Goal: Task Accomplishment & Management: Complete application form

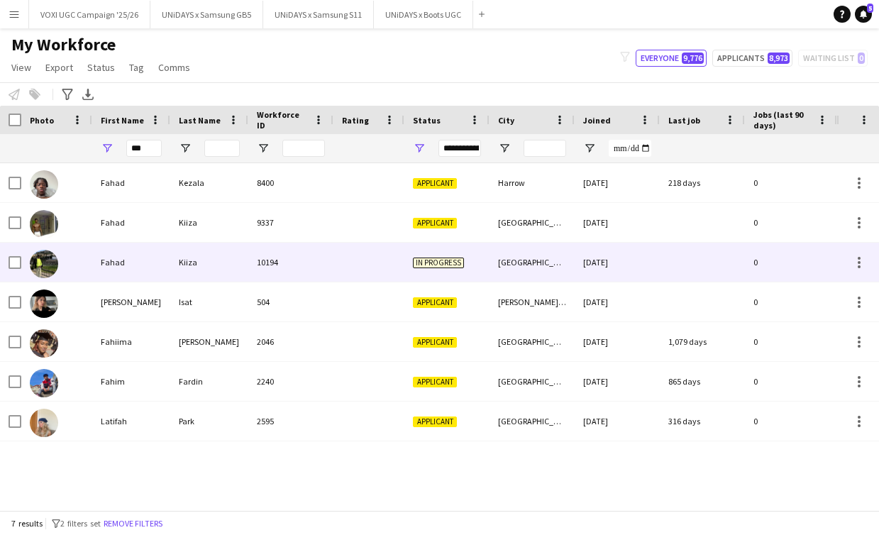
click at [307, 250] on div "10194" at bounding box center [290, 262] width 85 height 39
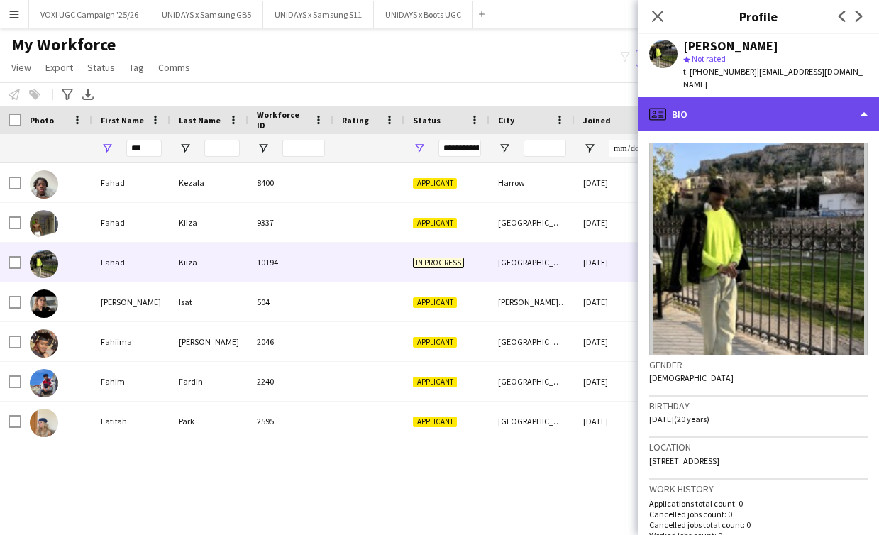
click at [823, 104] on div "profile Bio" at bounding box center [758, 114] width 241 height 34
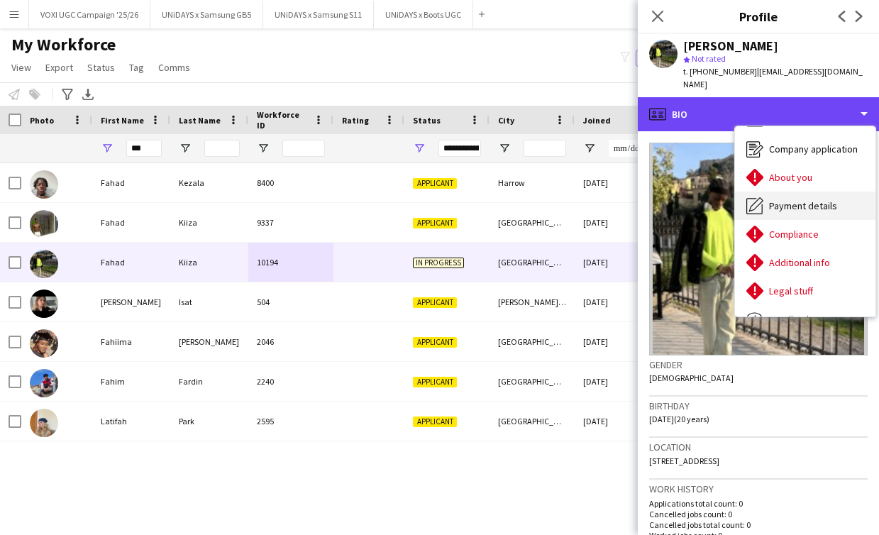
scroll to position [23, 0]
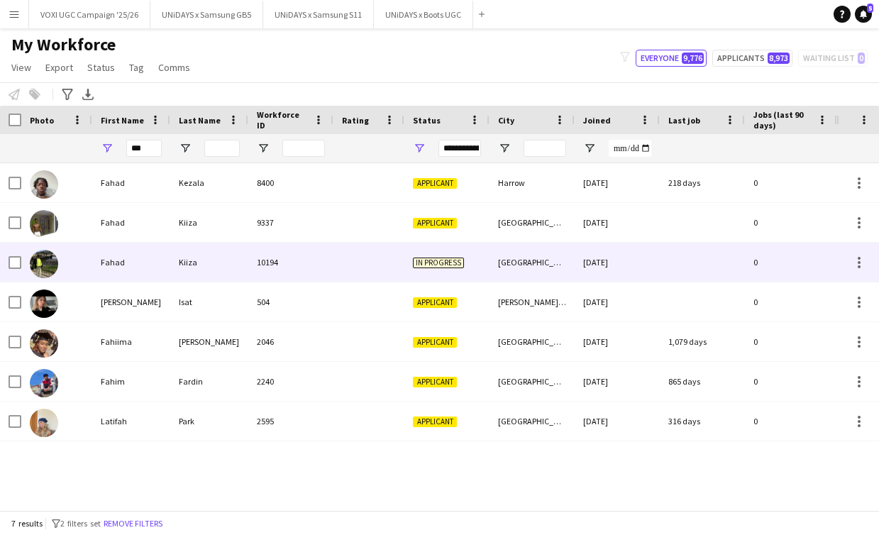
click at [358, 274] on div at bounding box center [368, 262] width 71 height 39
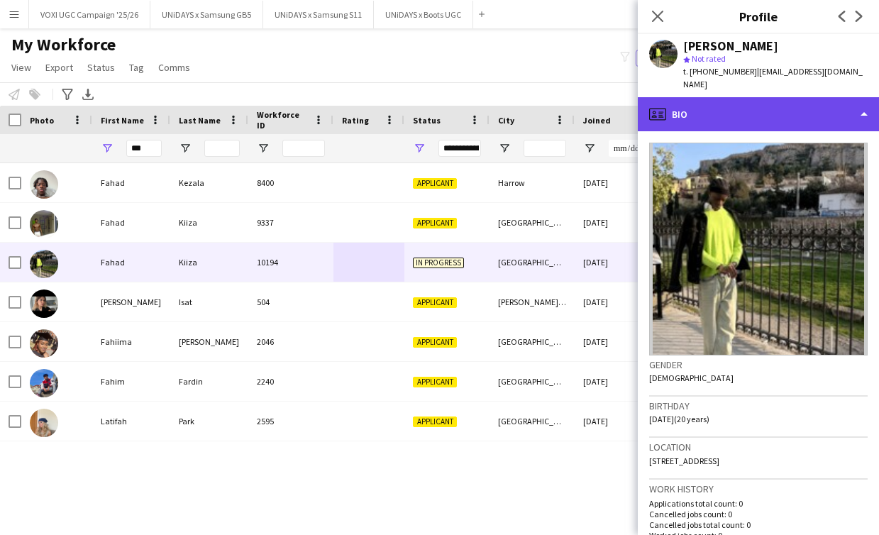
click at [862, 103] on div "profile Bio" at bounding box center [758, 114] width 241 height 34
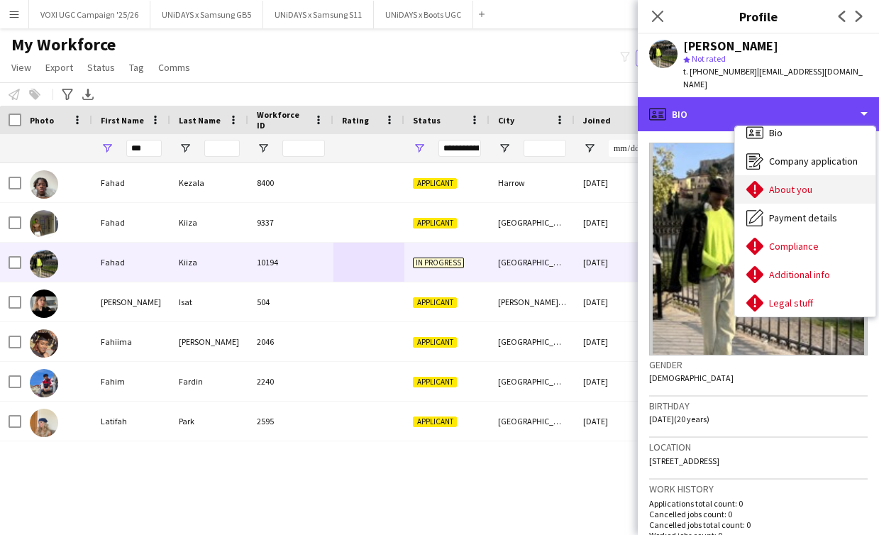
scroll to position [11, 0]
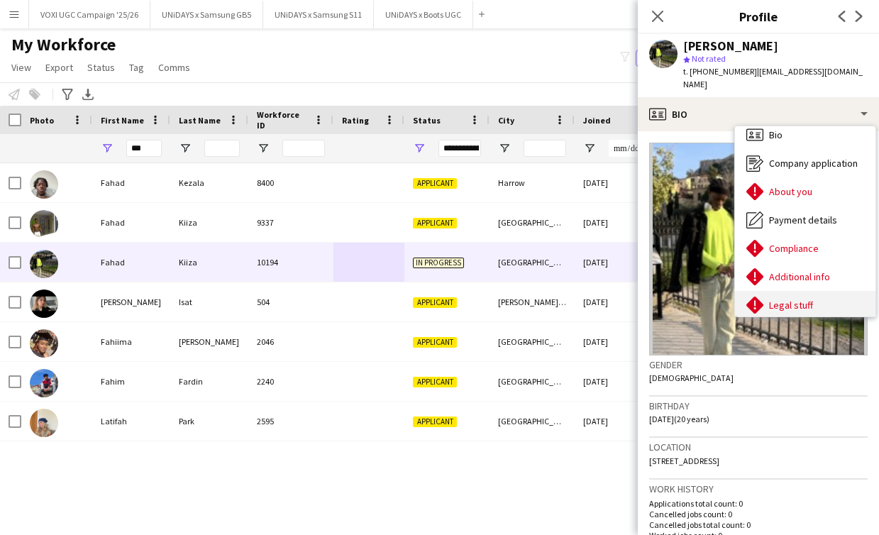
click at [784, 291] on div "Legal stuff Legal stuff" at bounding box center [805, 305] width 140 height 28
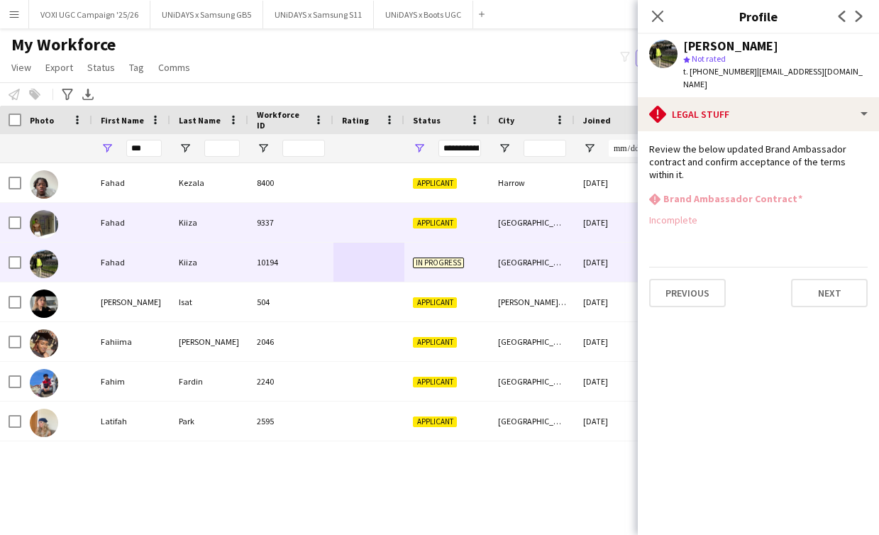
click at [150, 234] on div "Fahad" at bounding box center [131, 222] width 78 height 39
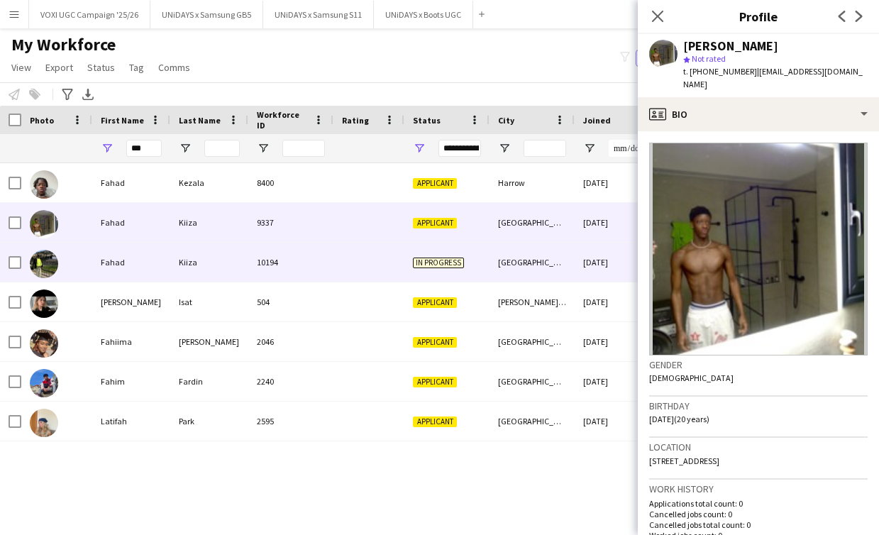
click at [262, 270] on div "10194" at bounding box center [290, 262] width 85 height 39
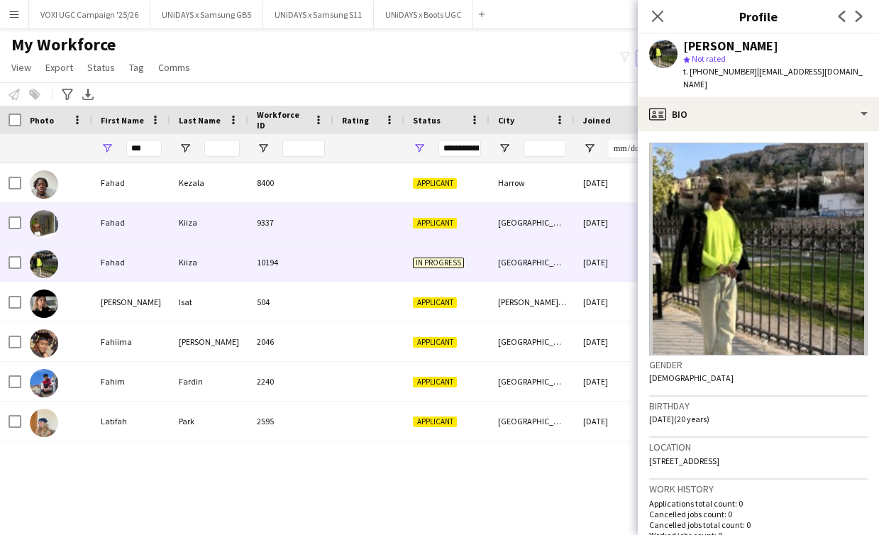
click at [243, 233] on div "Kiiza" at bounding box center [209, 222] width 78 height 39
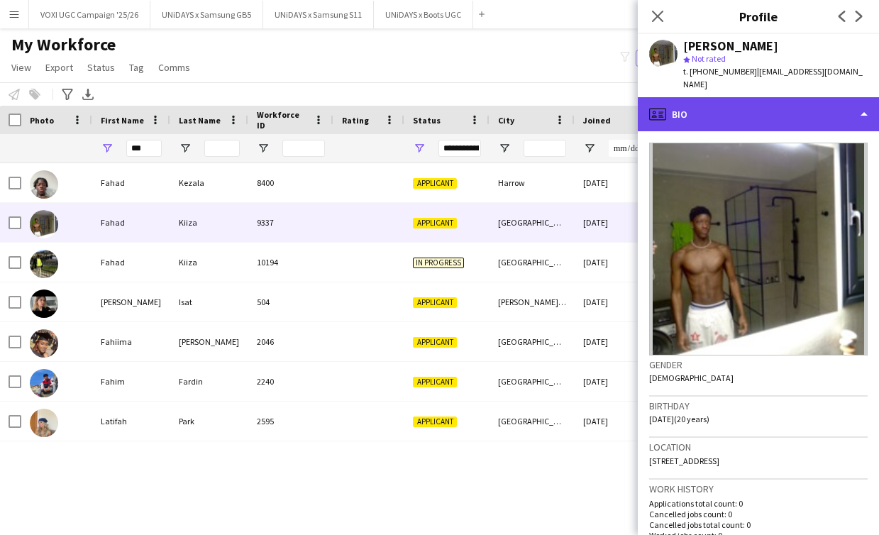
click at [871, 110] on div "profile Bio" at bounding box center [758, 114] width 241 height 34
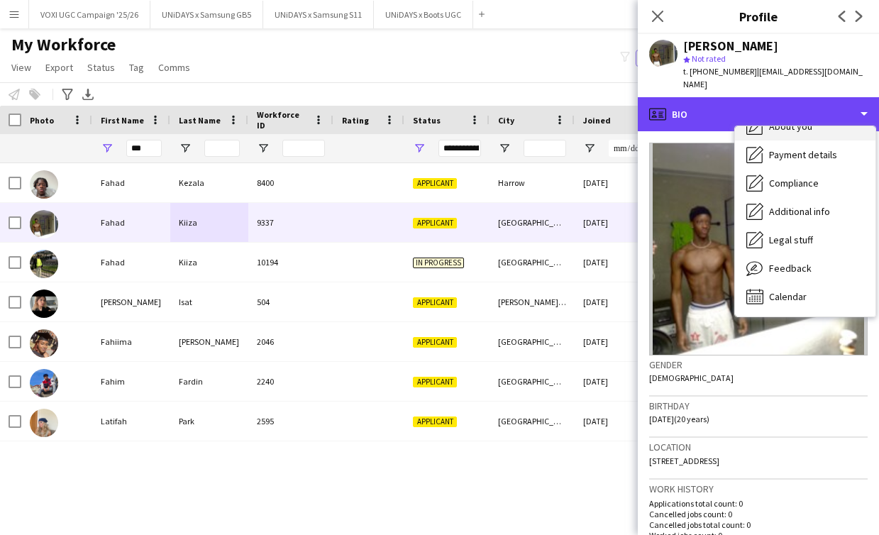
scroll to position [77, 0]
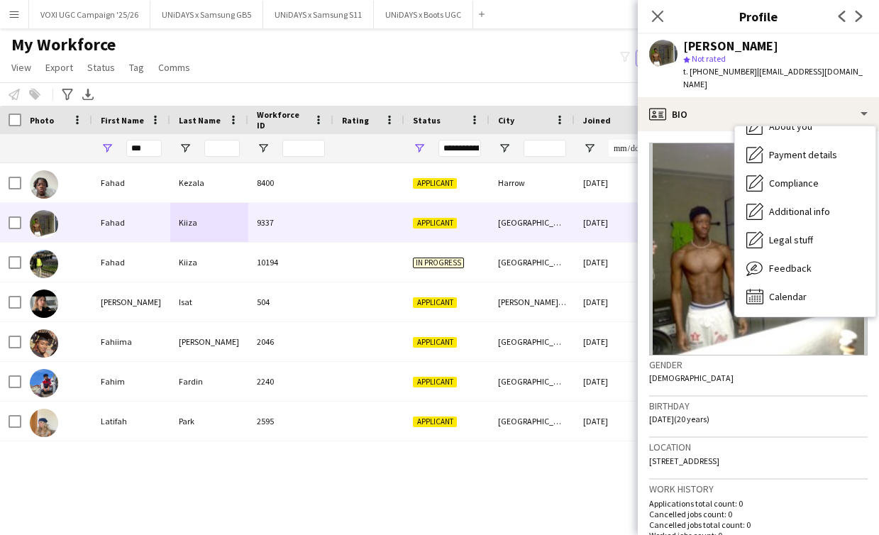
click at [767, 331] on img at bounding box center [758, 249] width 218 height 213
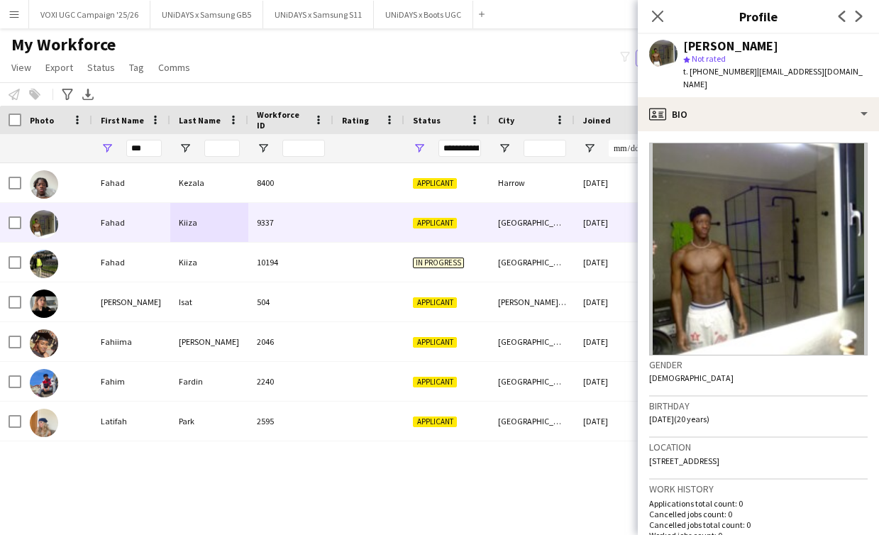
scroll to position [0, 0]
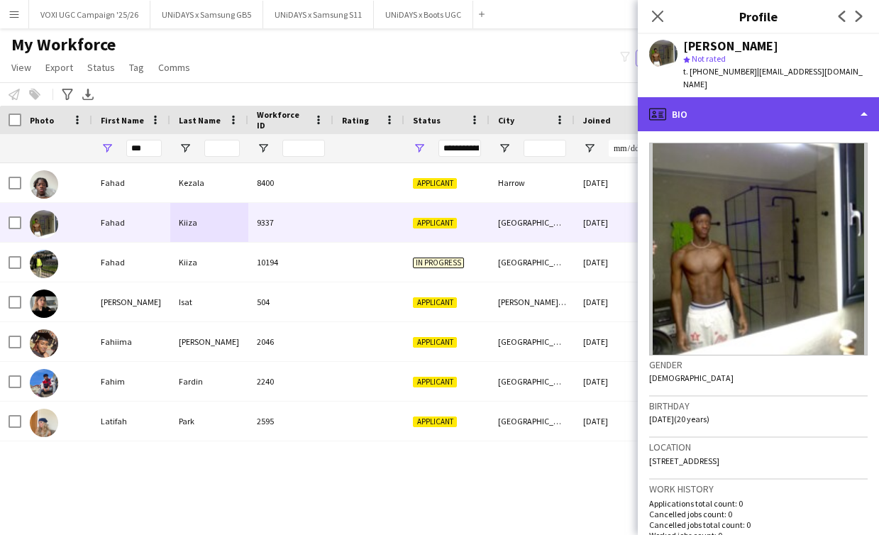
click at [837, 106] on div "profile Bio" at bounding box center [758, 114] width 241 height 34
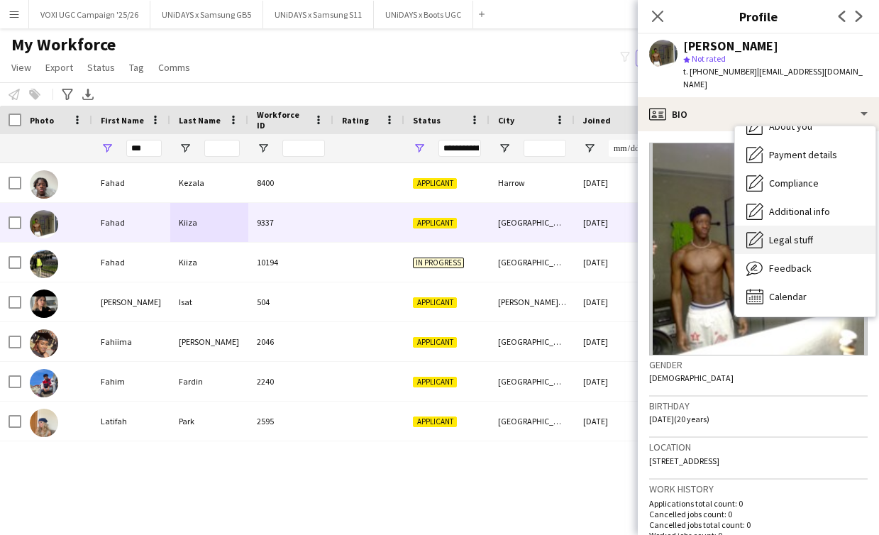
scroll to position [77, 0]
click at [779, 233] on span "Legal stuff" at bounding box center [791, 239] width 44 height 13
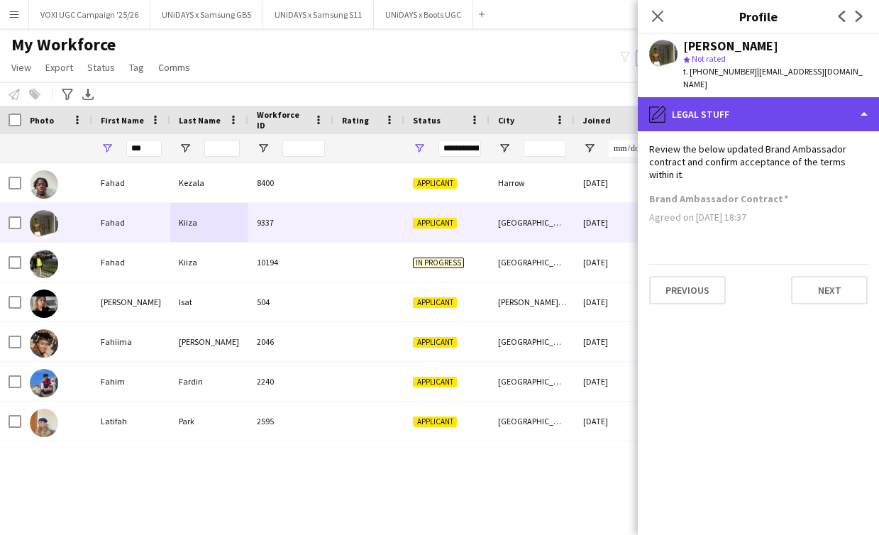
click at [855, 106] on div "pencil4 Legal stuff" at bounding box center [758, 114] width 241 height 34
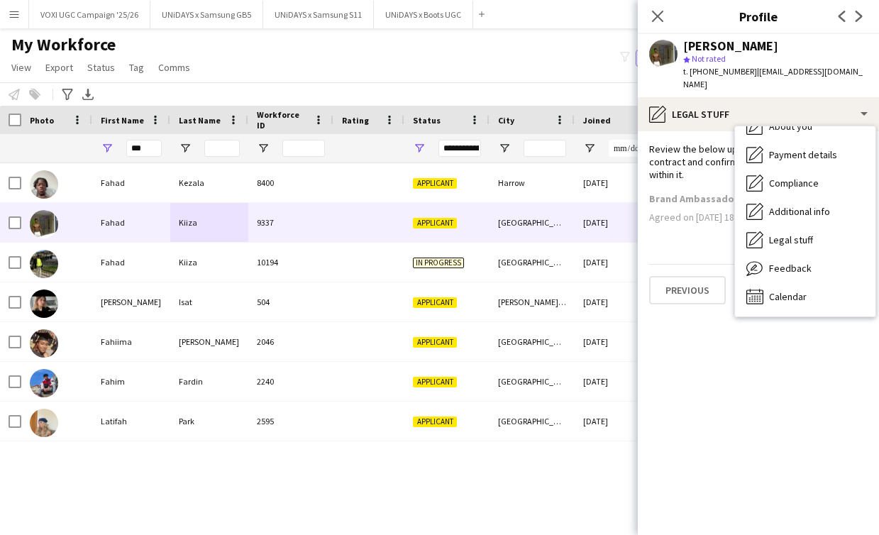
click at [690, 143] on div "Review the below updated Brand Ambassador contract and confirm acceptance of th…" at bounding box center [758, 162] width 218 height 39
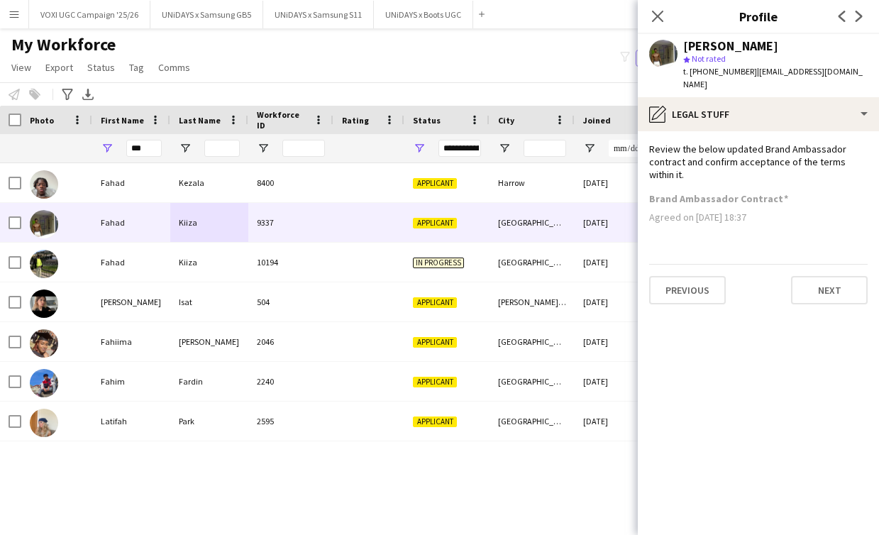
click at [755, 70] on span "| fahadkiiza165@gmail.com" at bounding box center [772, 77] width 179 height 23
click at [668, 45] on app-user-avatar at bounding box center [663, 54] width 28 height 28
click at [711, 45] on div "[PERSON_NAME]" at bounding box center [730, 46] width 95 height 13
click at [648, 22] on div "Close pop-in" at bounding box center [658, 16] width 40 height 33
click at [656, 21] on icon "Close pop-in" at bounding box center [656, 15] width 13 height 13
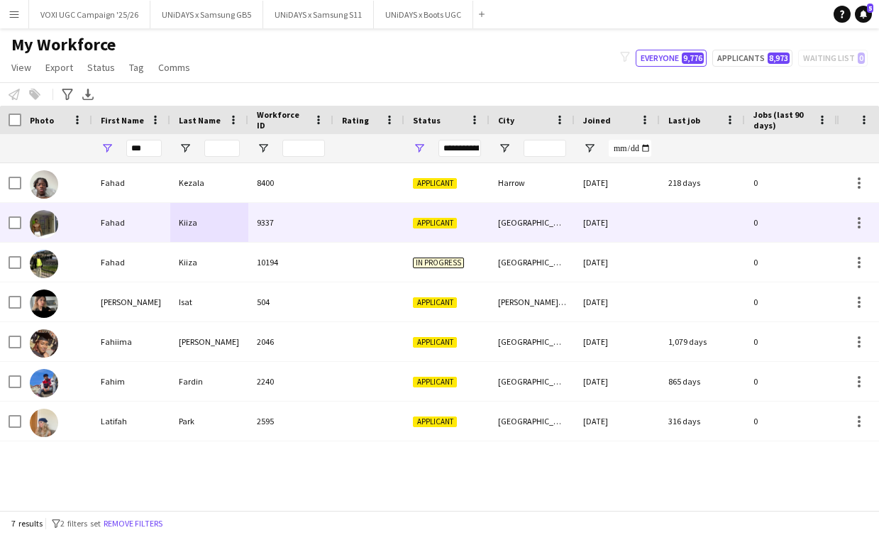
click at [87, 223] on div at bounding box center [56, 222] width 71 height 39
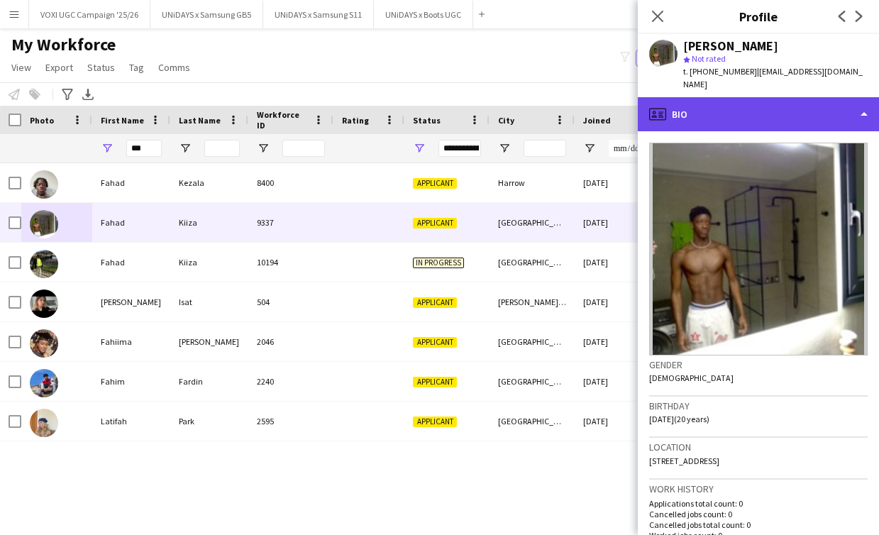
click at [745, 97] on div "profile Bio" at bounding box center [758, 114] width 241 height 34
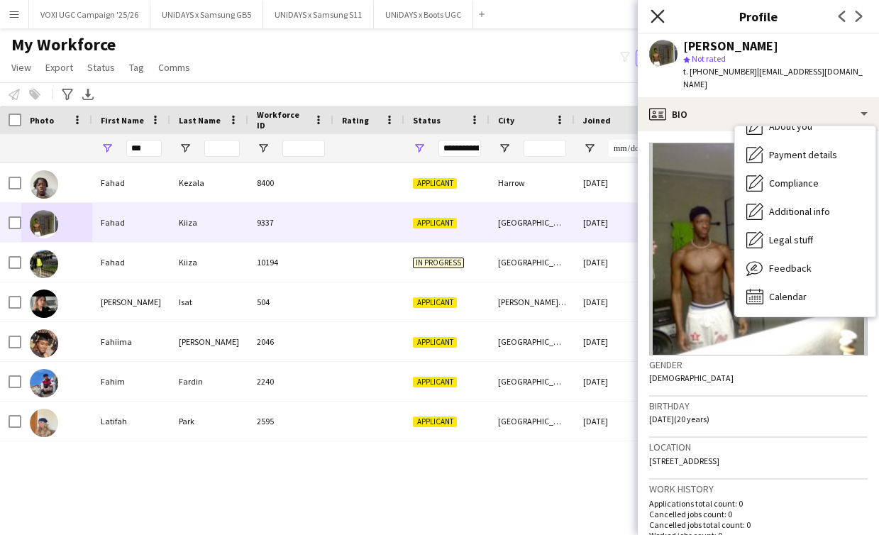
click at [655, 10] on icon "Close pop-in" at bounding box center [656, 15] width 13 height 13
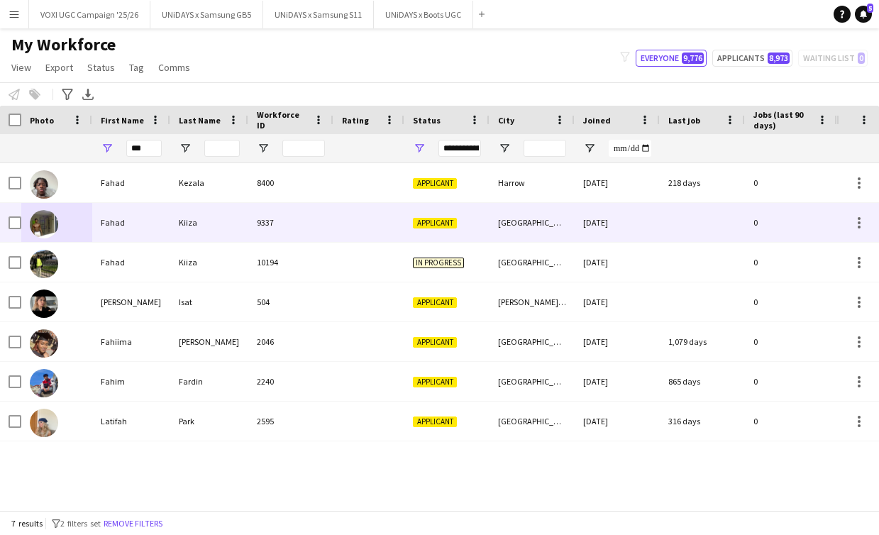
click at [343, 235] on div at bounding box center [368, 222] width 71 height 39
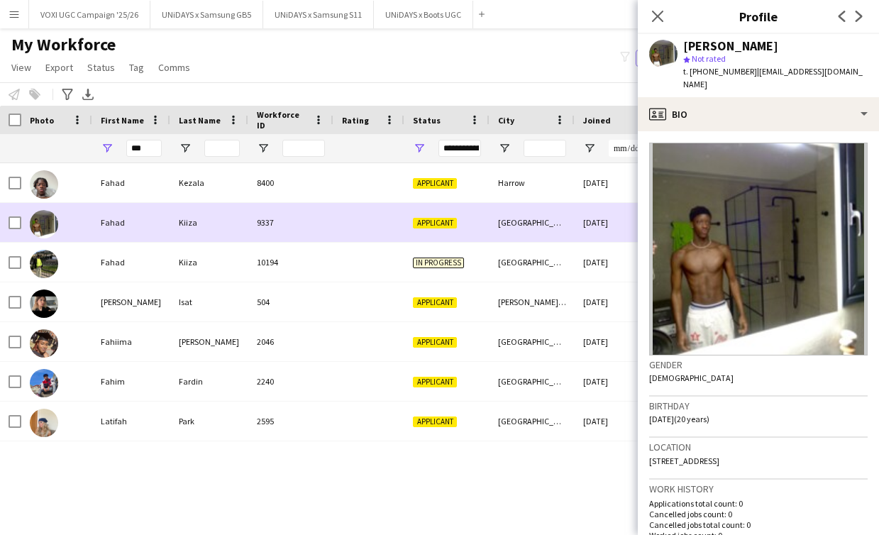
click at [424, 228] on div "Applicant" at bounding box center [446, 222] width 85 height 39
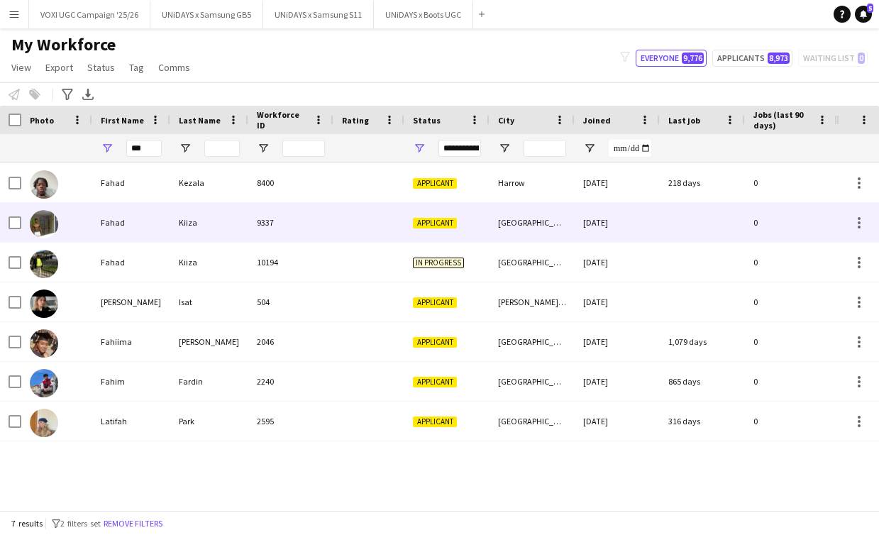
click at [437, 223] on span "Applicant" at bounding box center [435, 223] width 44 height 11
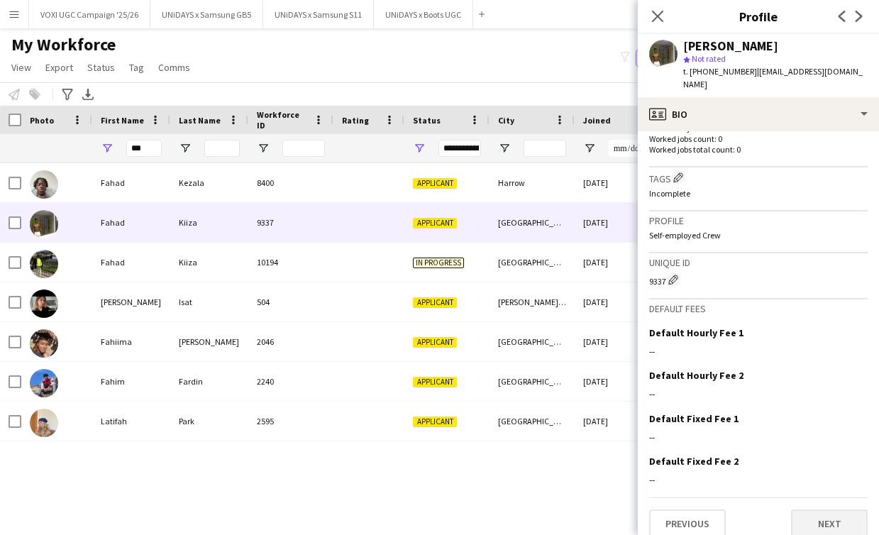
scroll to position [395, 0]
click at [833, 511] on button "Next" at bounding box center [829, 525] width 77 height 28
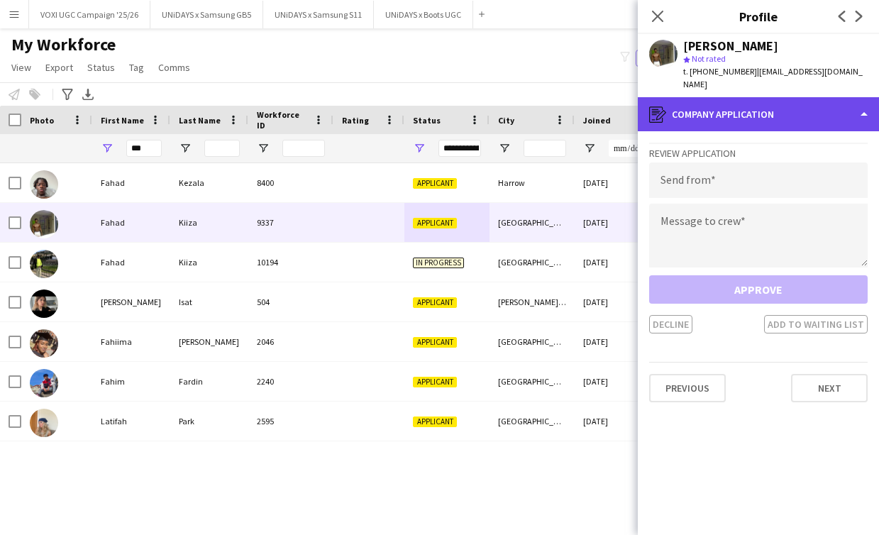
click at [797, 107] on div "register Company application" at bounding box center [758, 114] width 241 height 34
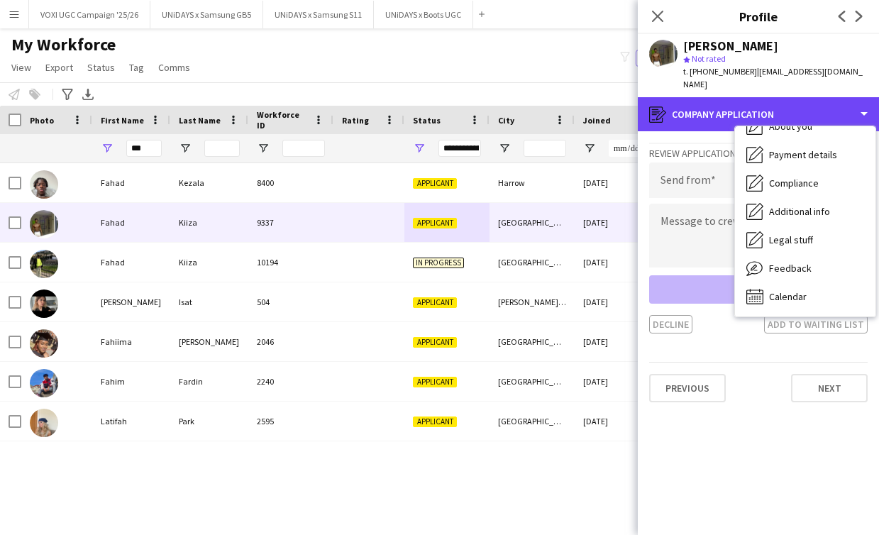
scroll to position [77, 0]
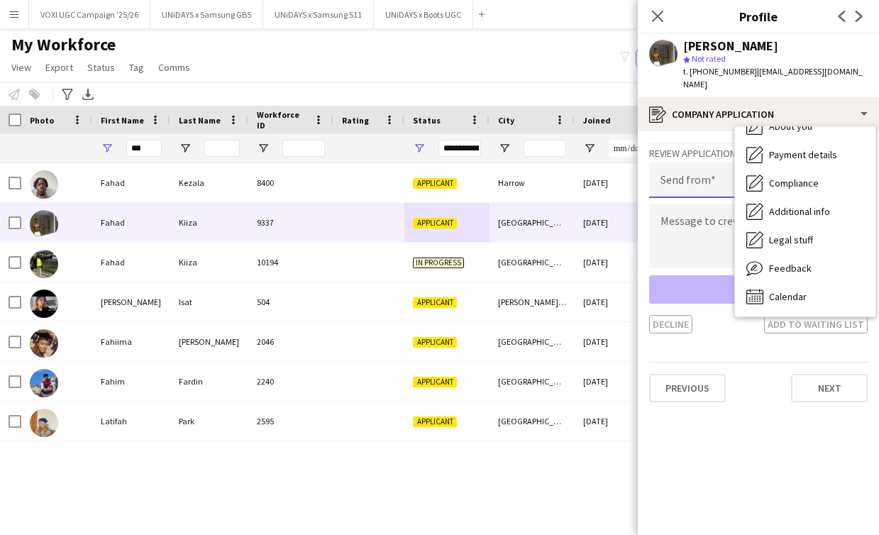
click at [703, 165] on input "email" at bounding box center [758, 179] width 218 height 35
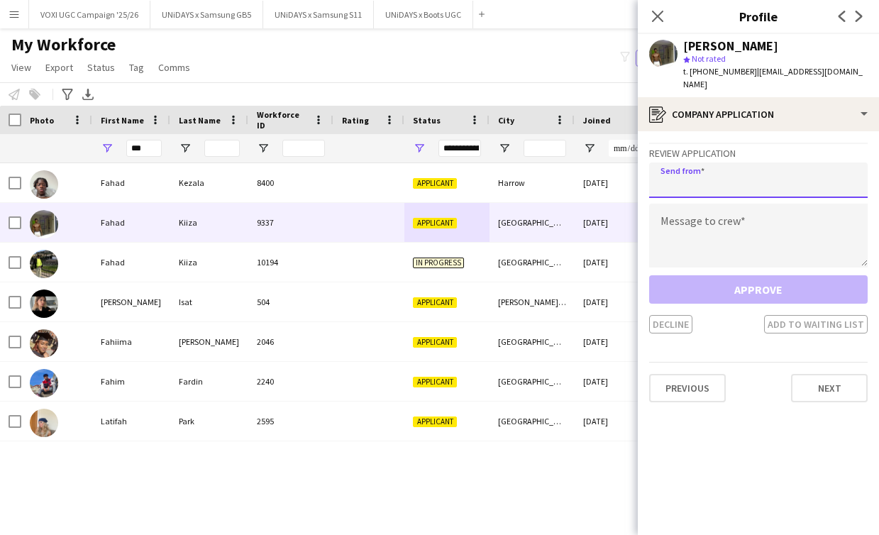
paste input "**********"
type input "**********"
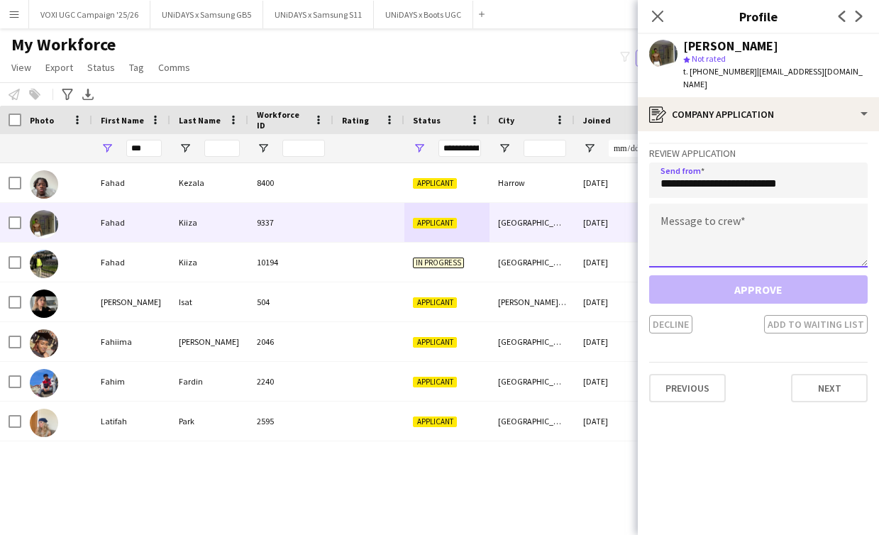
click at [682, 204] on textarea at bounding box center [758, 236] width 218 height 64
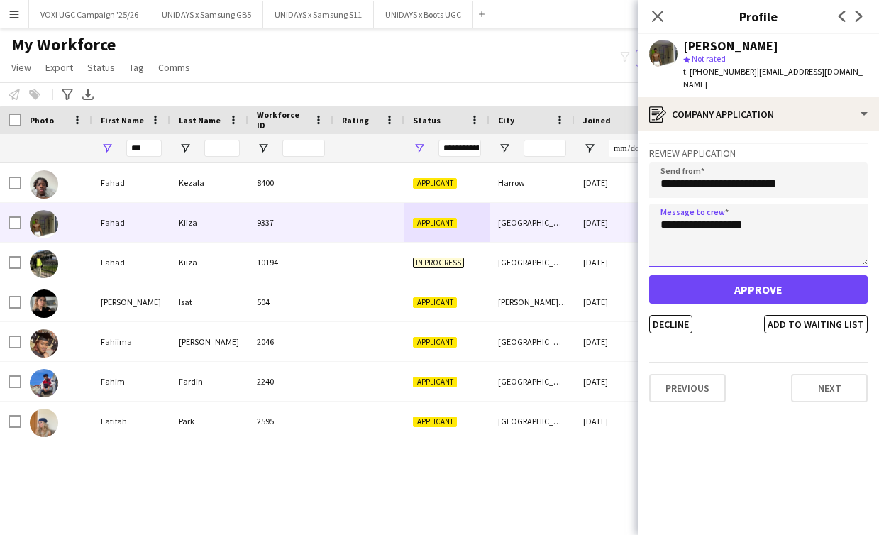
type textarea "**********"
click at [733, 277] on button "Approve" at bounding box center [758, 289] width 218 height 28
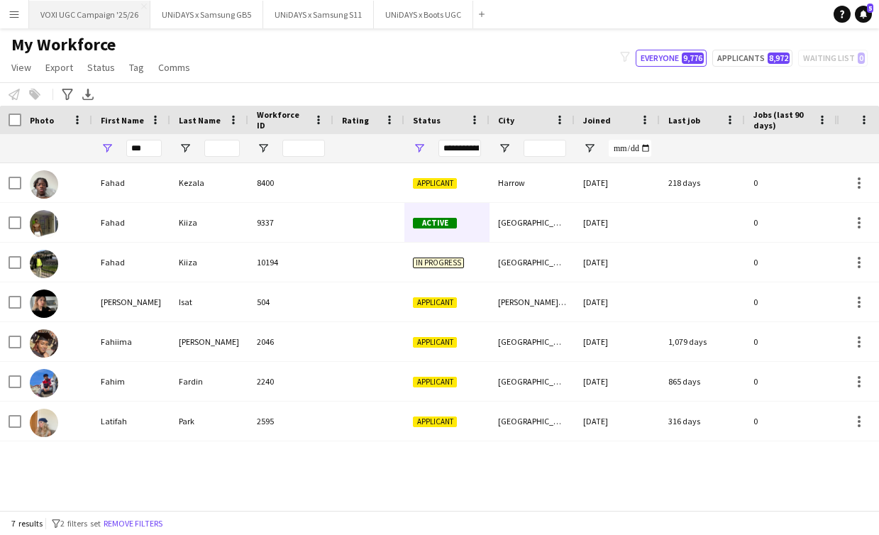
click at [113, 13] on button "VOXI UGC Campaign '25/26 Close" at bounding box center [89, 15] width 121 height 28
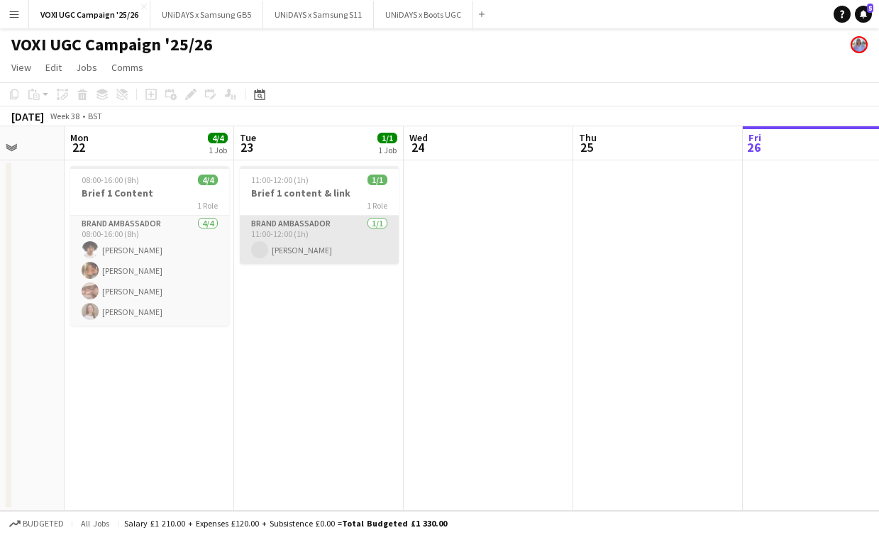
scroll to position [0, 443]
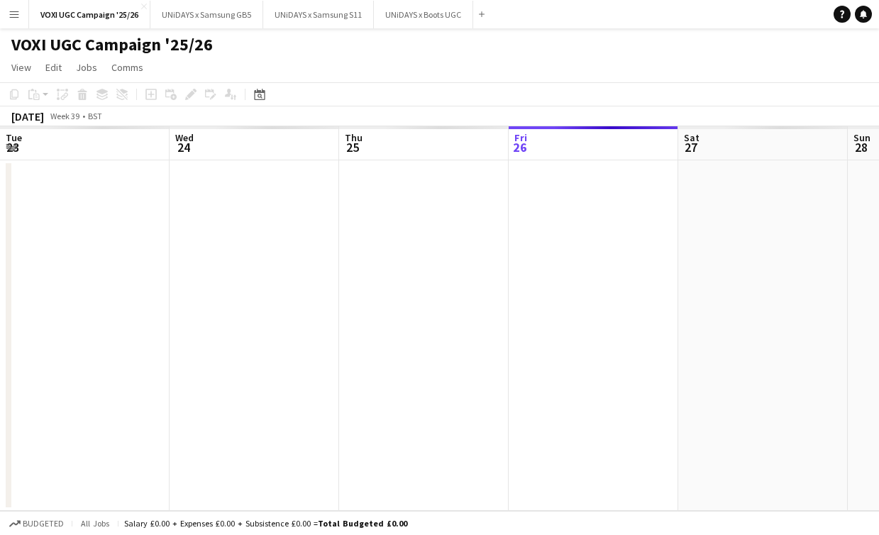
scroll to position [0, 339]
